Goal: Task Accomplishment & Management: Complete application form

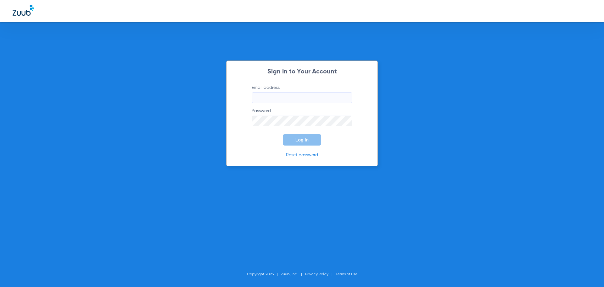
click at [289, 98] on input "Email address" at bounding box center [302, 97] width 101 height 11
type input "[EMAIL_ADDRESS][DOMAIN_NAME]"
click at [283, 134] on button "Log In" at bounding box center [302, 139] width 38 height 11
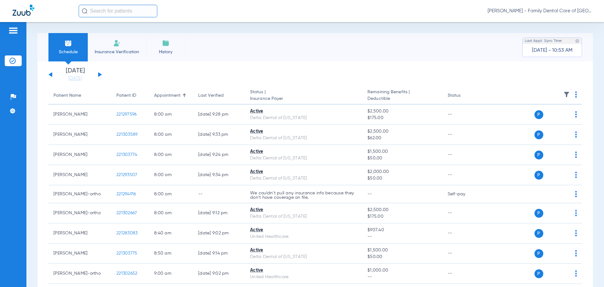
click at [104, 45] on li "Insurance Verification" at bounding box center [117, 47] width 58 height 28
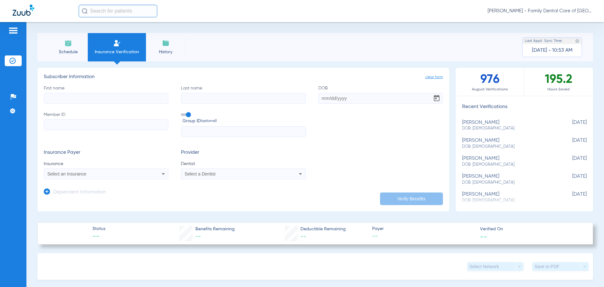
click at [113, 96] on input "First name" at bounding box center [106, 98] width 125 height 11
type input "[PERSON_NAME]"
type input "[DATE]"
click at [66, 121] on input "Member ID" at bounding box center [106, 124] width 125 height 11
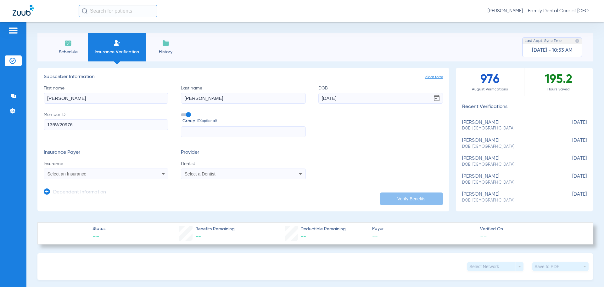
type input "135W20976"
click at [190, 112] on label "Group ID (optional)" at bounding box center [243, 118] width 125 height 14
click at [182, 112] on input "Group ID (optional)" at bounding box center [182, 112] width 0 height 0
click at [148, 177] on div "Select an Insurance" at bounding box center [106, 174] width 124 height 8
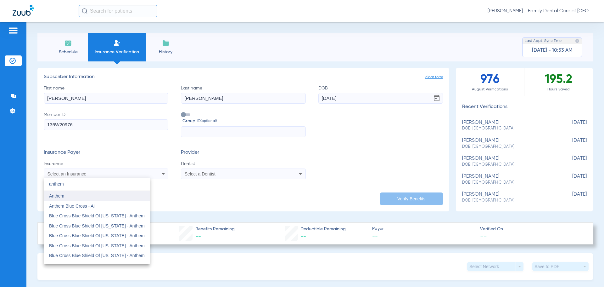
type input "anthem"
click at [63, 194] on span "Anthem" at bounding box center [56, 195] width 15 height 5
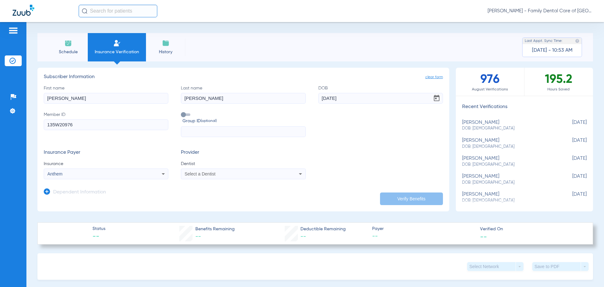
click at [234, 177] on div "Select a Dentist" at bounding box center [243, 174] width 124 height 8
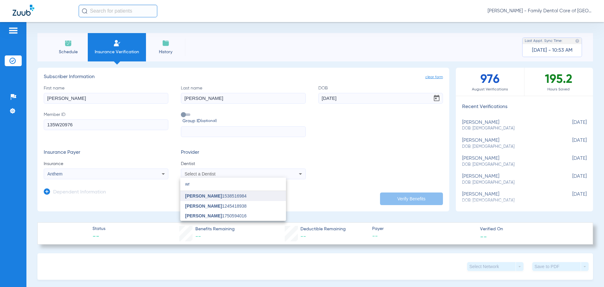
type input "wr"
click at [212, 197] on span "[PERSON_NAME]" at bounding box center [203, 195] width 37 height 5
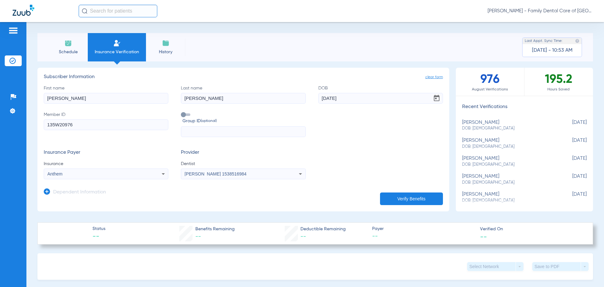
click at [404, 198] on button "Verify Benefits" at bounding box center [411, 198] width 63 height 13
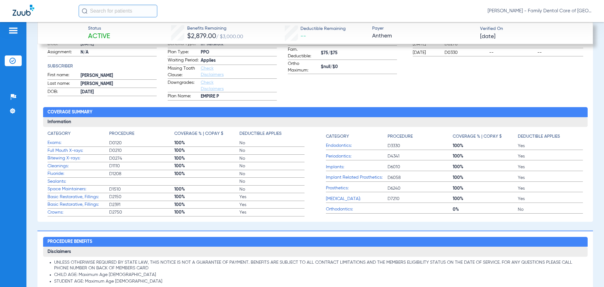
scroll to position [127, 0]
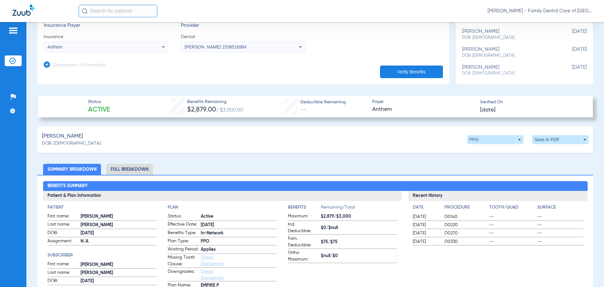
click at [136, 169] on li "Full Breakdown" at bounding box center [129, 169] width 47 height 11
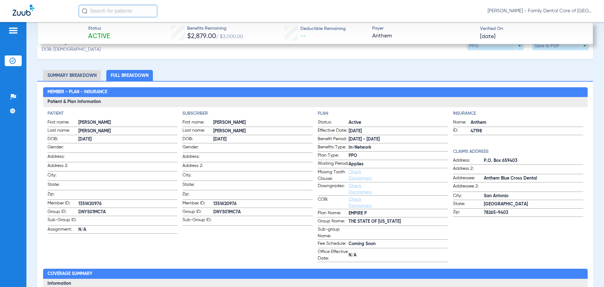
scroll to position [221, 0]
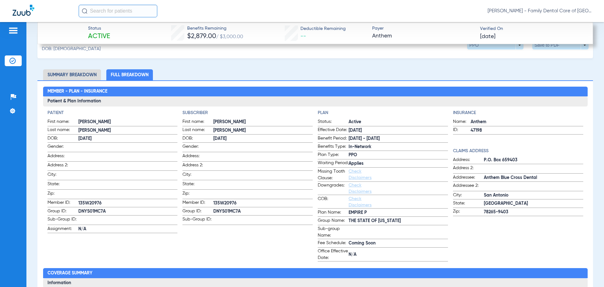
drag, startPoint x: 239, startPoint y: 209, endPoint x: 212, endPoint y: 210, distance: 27.1
click at [213, 210] on span "DNYS01MC7A" at bounding box center [262, 211] width 99 height 7
copy span "DNYS01MC7A"
drag, startPoint x: 398, startPoint y: 226, endPoint x: 347, endPoint y: 228, distance: 50.7
click at [349, 224] on span "THE STATE OF [US_STATE]" at bounding box center [398, 220] width 99 height 7
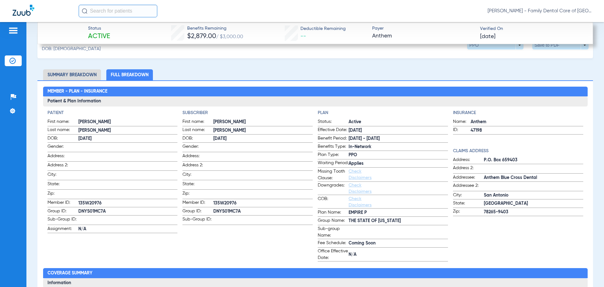
copy span "THE STATE OF [US_STATE]"
drag, startPoint x: 367, startPoint y: 217, endPoint x: 346, endPoint y: 215, distance: 20.6
click at [349, 215] on span "EMPIRE P" at bounding box center [398, 212] width 99 height 7
copy span "EMPIRE P"
drag, startPoint x: 537, startPoint y: 177, endPoint x: 473, endPoint y: 178, distance: 63.9
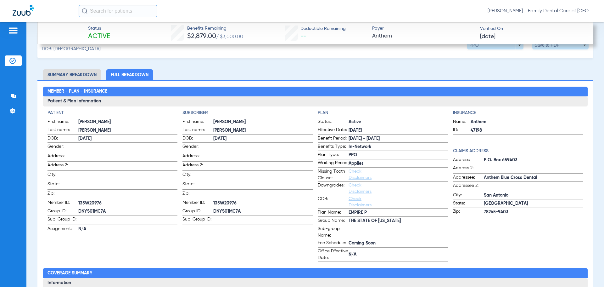
click at [484, 176] on span "Anthem Blue Cross Dental" at bounding box center [533, 177] width 99 height 7
copy span "Anthem Blue Cross Dental"
drag, startPoint x: 348, startPoint y: 226, endPoint x: 398, endPoint y: 227, distance: 50.4
click at [397, 224] on span "THE STATE OF [US_STATE]" at bounding box center [398, 220] width 99 height 7
click at [399, 224] on span "THE STATE OF [US_STATE]" at bounding box center [398, 220] width 99 height 7
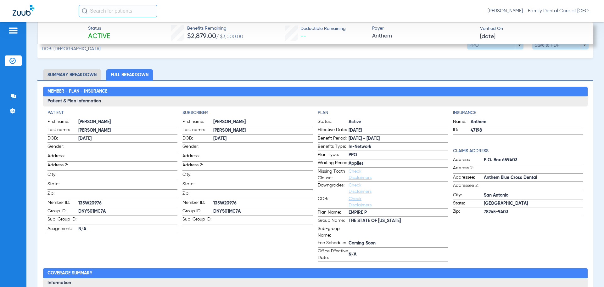
drag, startPoint x: 380, startPoint y: 226, endPoint x: 347, endPoint y: 226, distance: 33.0
click at [349, 224] on span "THE STATE OF [US_STATE]" at bounding box center [398, 220] width 99 height 7
copy span "THE STATE OF [US_STATE]"
click at [401, 253] on label "Office Effective Date: N/A" at bounding box center [383, 255] width 130 height 14
click at [239, 208] on span "DNYS01MC7A" at bounding box center [262, 211] width 99 height 7
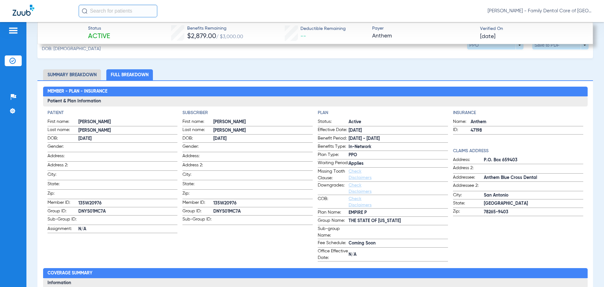
drag, startPoint x: 239, startPoint y: 209, endPoint x: 207, endPoint y: 209, distance: 32.1
click at [207, 209] on label "Group ID: DNYS01MC7A" at bounding box center [248, 212] width 130 height 8
copy label "DNYS01MC7A"
click at [248, 208] on label "Group ID: DNYS01MC7A" at bounding box center [248, 212] width 130 height 8
drag, startPoint x: 239, startPoint y: 209, endPoint x: 212, endPoint y: 208, distance: 26.8
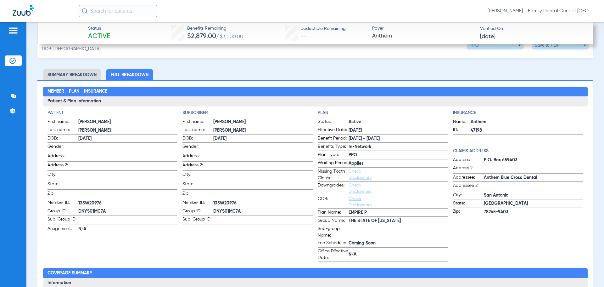
click at [213, 208] on span "DNYS01MC7A" at bounding box center [262, 211] width 99 height 7
copy span "DNYS01MC7A"
drag, startPoint x: 213, startPoint y: 201, endPoint x: 233, endPoint y: 200, distance: 19.2
click at [230, 201] on span "135W20976" at bounding box center [262, 203] width 99 height 7
drag, startPoint x: 235, startPoint y: 200, endPoint x: 213, endPoint y: 200, distance: 22.3
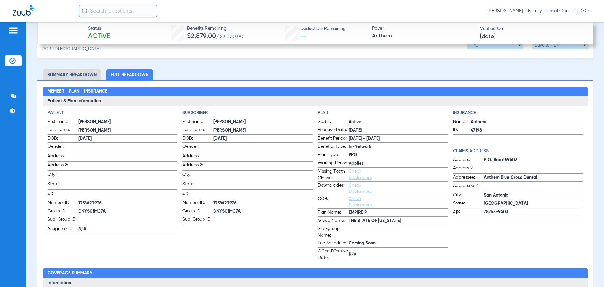
click at [213, 200] on span "135W20976" at bounding box center [262, 203] width 99 height 7
copy span "135W20976"
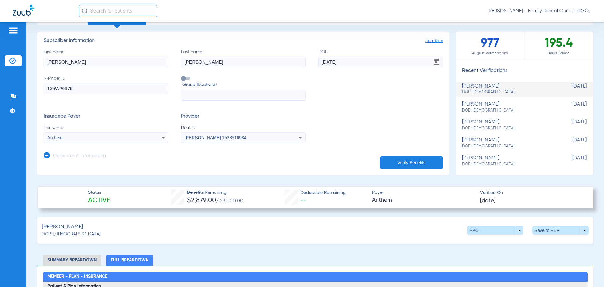
scroll to position [158, 0]
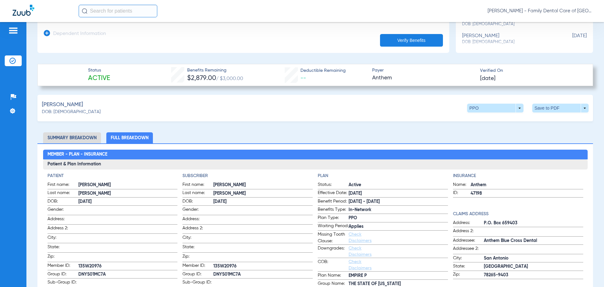
click at [65, 137] on li "Summary Breakdown" at bounding box center [72, 137] width 58 height 11
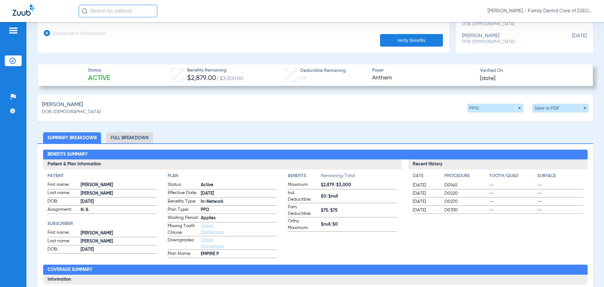
click at [202, 234] on link "Check Disclaimers" at bounding box center [212, 228] width 23 height 11
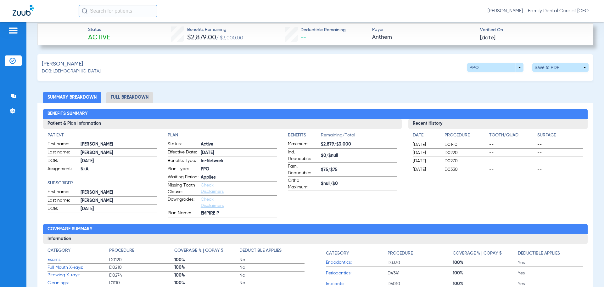
scroll to position [253, 0]
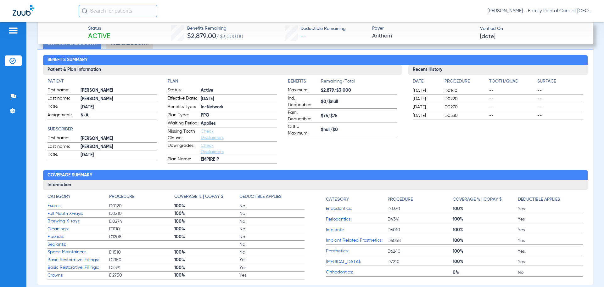
click at [209, 153] on span "Check Disclaimers" at bounding box center [216, 148] width 31 height 13
click at [208, 138] on link "Check Disclaimers" at bounding box center [212, 134] width 23 height 11
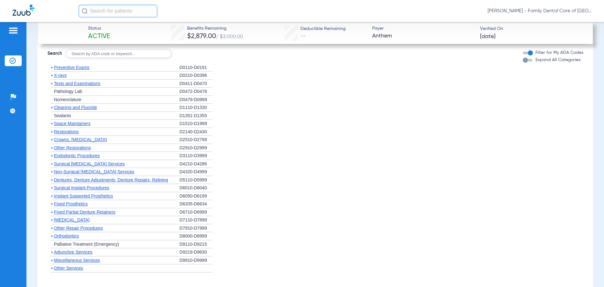
scroll to position [567, 0]
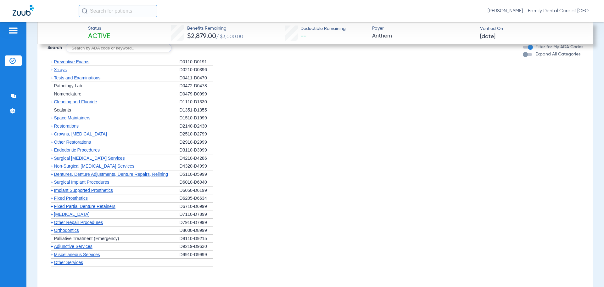
click at [53, 177] on span "+" at bounding box center [52, 174] width 3 height 5
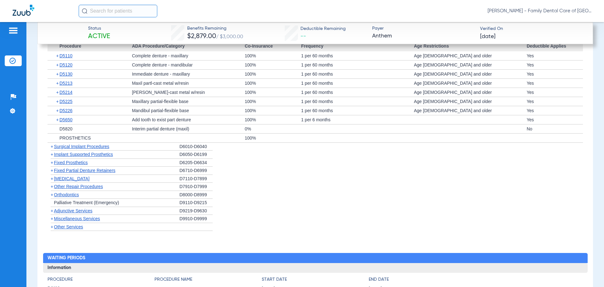
scroll to position [725, 0]
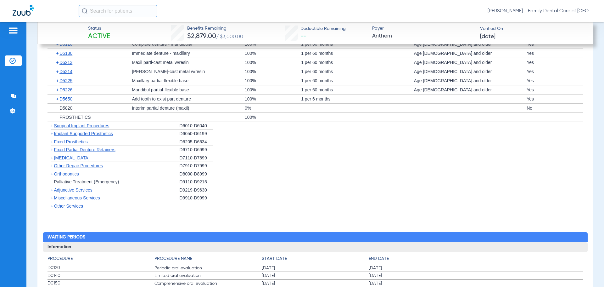
click at [51, 130] on span "+" at bounding box center [51, 126] width 7 height 8
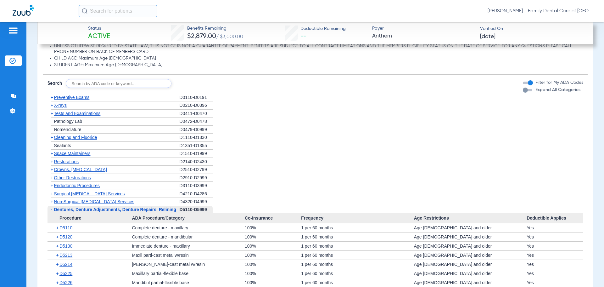
scroll to position [536, 0]
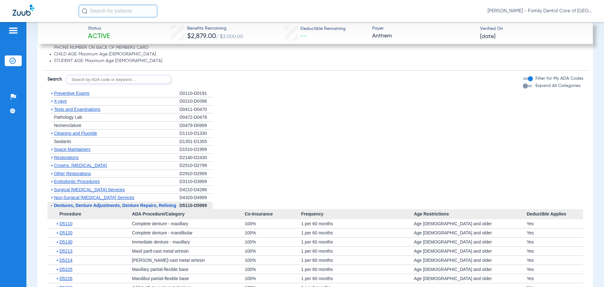
click at [53, 200] on span "+" at bounding box center [52, 197] width 3 height 5
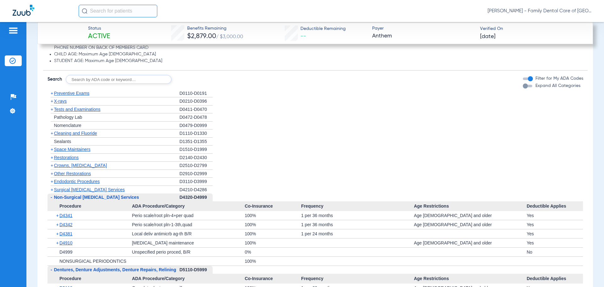
scroll to position [567, 0]
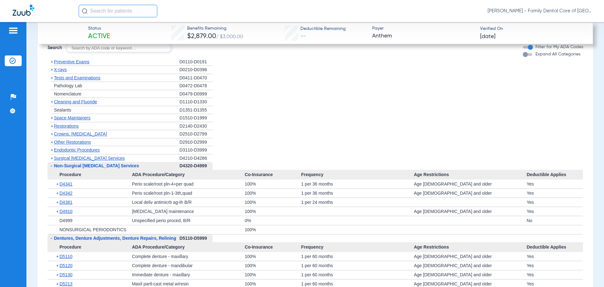
click at [50, 170] on span "-" at bounding box center [51, 166] width 7 height 8
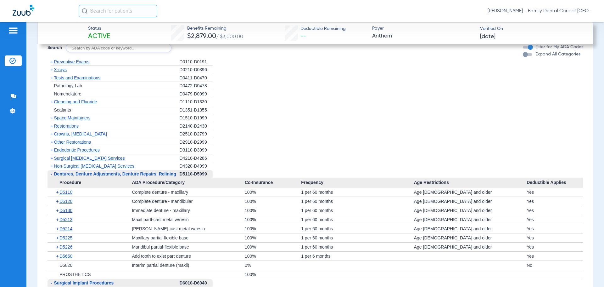
click at [51, 176] on span "-" at bounding box center [52, 173] width 2 height 5
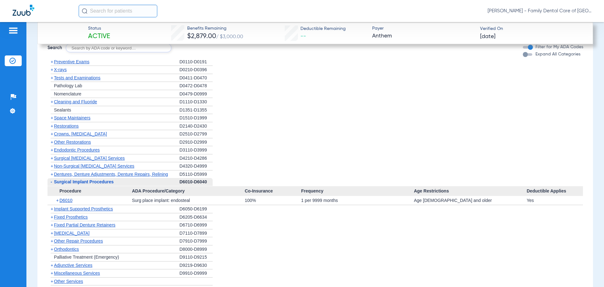
scroll to position [599, 0]
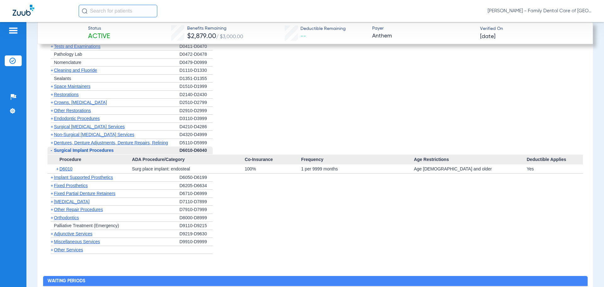
click at [51, 220] on span "+" at bounding box center [52, 217] width 3 height 5
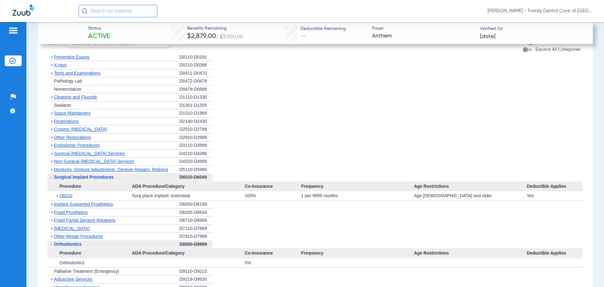
scroll to position [504, 0]
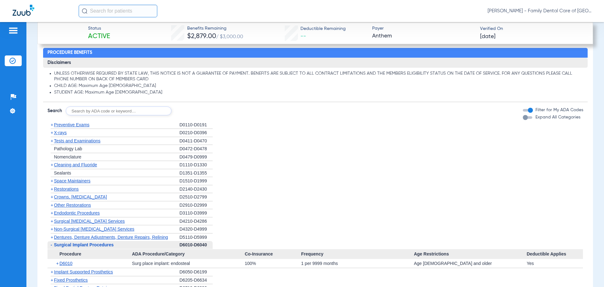
click at [52, 127] on span "+" at bounding box center [52, 124] width 3 height 5
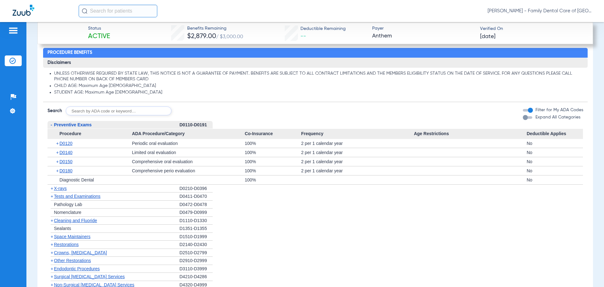
click at [52, 191] on span "+" at bounding box center [52, 188] width 3 height 5
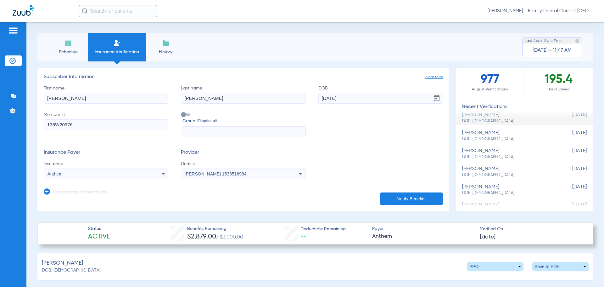
scroll to position [78, 0]
click at [514, 264] on span at bounding box center [495, 266] width 56 height 9
click at [574, 266] on div at bounding box center [302, 143] width 604 height 287
click at [583, 265] on span at bounding box center [560, 266] width 56 height 9
click at [513, 278] on span "Save to PDF" at bounding box center [508, 278] width 25 height 4
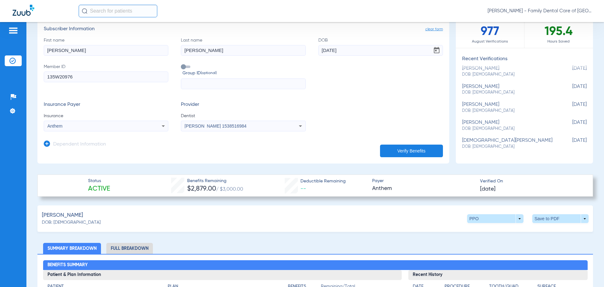
scroll to position [63, 0]
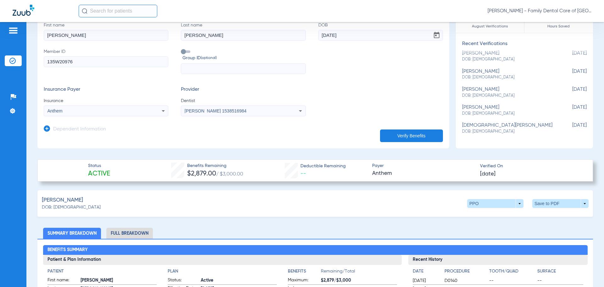
click at [416, 6] on div "[PERSON_NAME] - Family Dental Care of [GEOGRAPHIC_DATA]" at bounding box center [335, 11] width 513 height 13
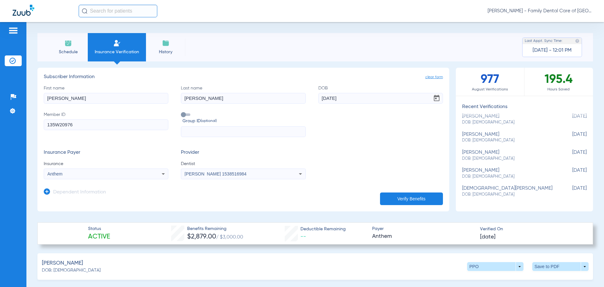
drag, startPoint x: 67, startPoint y: 96, endPoint x: -26, endPoint y: 93, distance: 92.6
click at [0, 93] on html "[PERSON_NAME] - Family Dental Care of Champaign Patients Insurance Verification…" at bounding box center [302, 143] width 604 height 287
type input "[PERSON_NAME]"
type input "[DATE]"
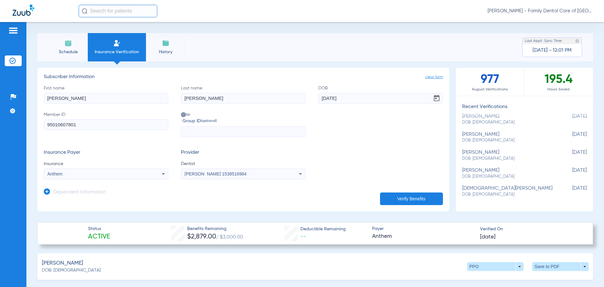
type input "95010607801"
click at [158, 172] on div "Anthem" at bounding box center [106, 174] width 124 height 8
type input "health a"
click at [90, 194] on mat-option "Health Alliance" at bounding box center [97, 196] width 106 height 10
click at [409, 198] on button "Verify Benefits" at bounding box center [411, 198] width 63 height 13
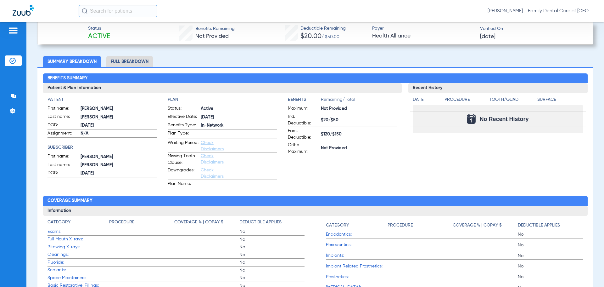
scroll to position [220, 0]
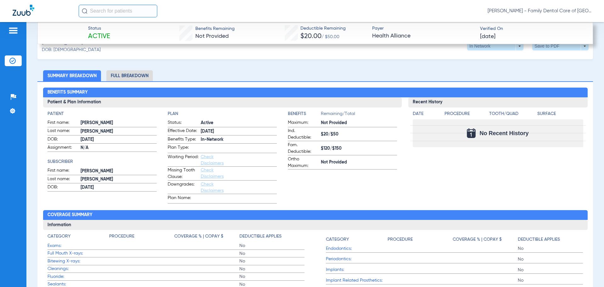
click at [125, 73] on li "Full Breakdown" at bounding box center [129, 75] width 47 height 11
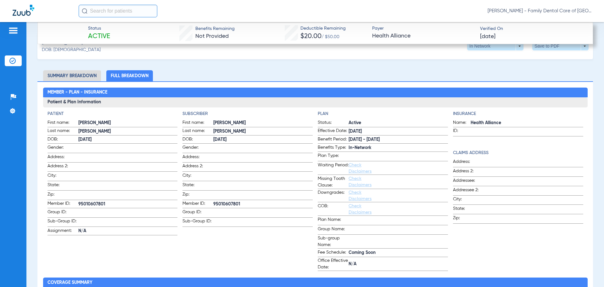
drag, startPoint x: 79, startPoint y: 200, endPoint x: 105, endPoint y: 202, distance: 25.9
click at [105, 202] on span "95010607801" at bounding box center [127, 204] width 99 height 7
copy span "95010607801"
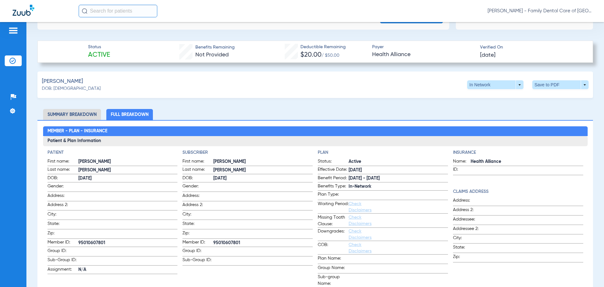
scroll to position [142, 0]
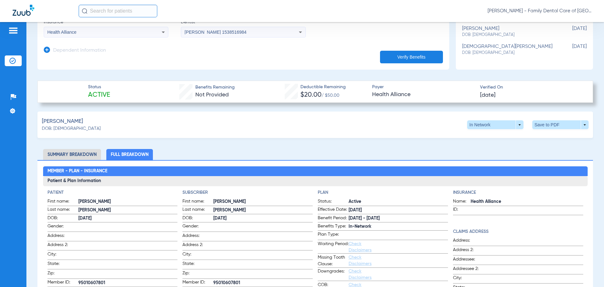
click at [65, 155] on li "Summary Breakdown" at bounding box center [72, 154] width 58 height 11
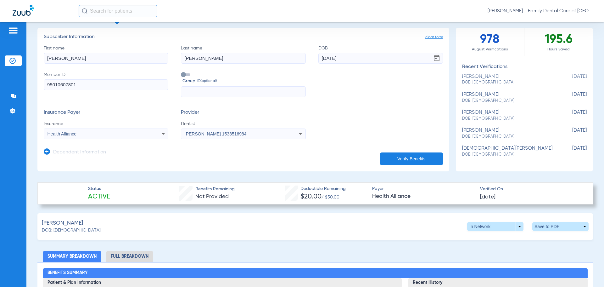
scroll to position [0, 0]
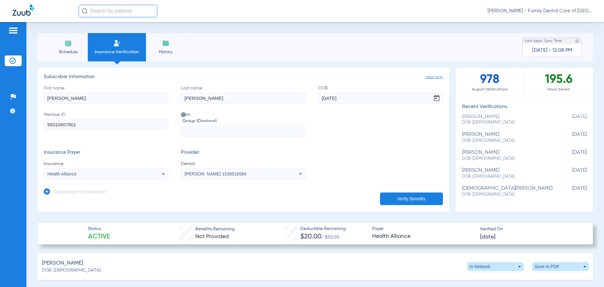
drag, startPoint x: 75, startPoint y: 96, endPoint x: -29, endPoint y: 83, distance: 105.3
click at [0, 83] on html "[PERSON_NAME] - Family Dental Care of Champaign Patients Insurance Verification…" at bounding box center [302, 143] width 604 height 287
type input "[PERSON_NAME]"
type input "[DATE]"
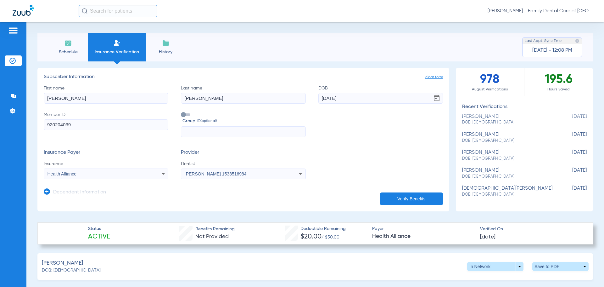
type input "920204039"
click at [114, 172] on div "Health Alliance" at bounding box center [95, 174] width 94 height 4
type input "princ"
click at [103, 199] on mat-option "Principal" at bounding box center [97, 196] width 106 height 10
click at [403, 194] on button "Verify Benefits" at bounding box center [411, 198] width 63 height 13
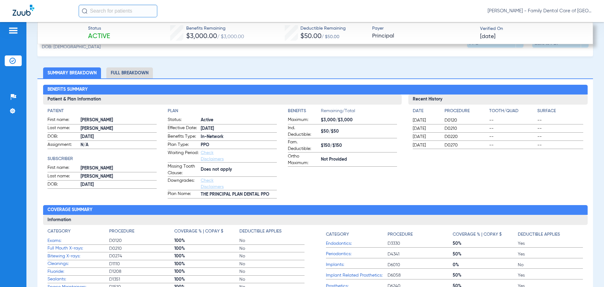
scroll to position [220, 0]
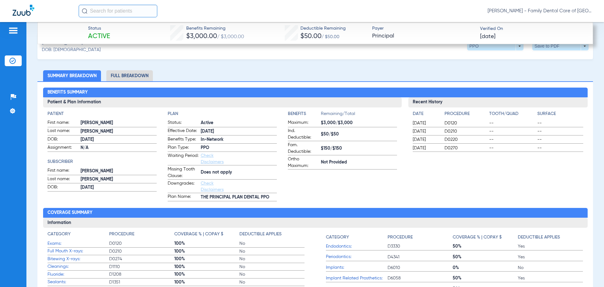
click at [134, 75] on li "Full Breakdown" at bounding box center [129, 75] width 47 height 11
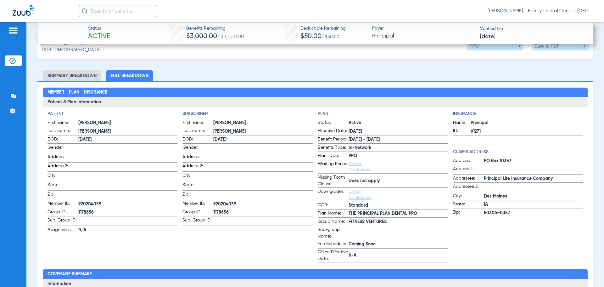
drag, startPoint x: 383, startPoint y: 222, endPoint x: 347, endPoint y: 222, distance: 36.5
click at [349, 222] on span "FITNESS VENTURES" at bounding box center [398, 221] width 99 height 7
copy span "FITNESS VENTURES"
drag, startPoint x: 213, startPoint y: 201, endPoint x: 238, endPoint y: 201, distance: 24.9
click at [238, 201] on span "920204039" at bounding box center [262, 204] width 99 height 7
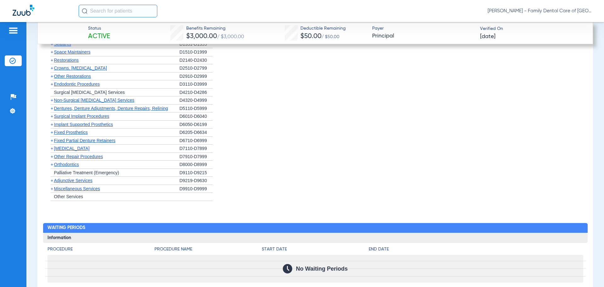
scroll to position [990, 0]
